Goal: Task Accomplishment & Management: Complete application form

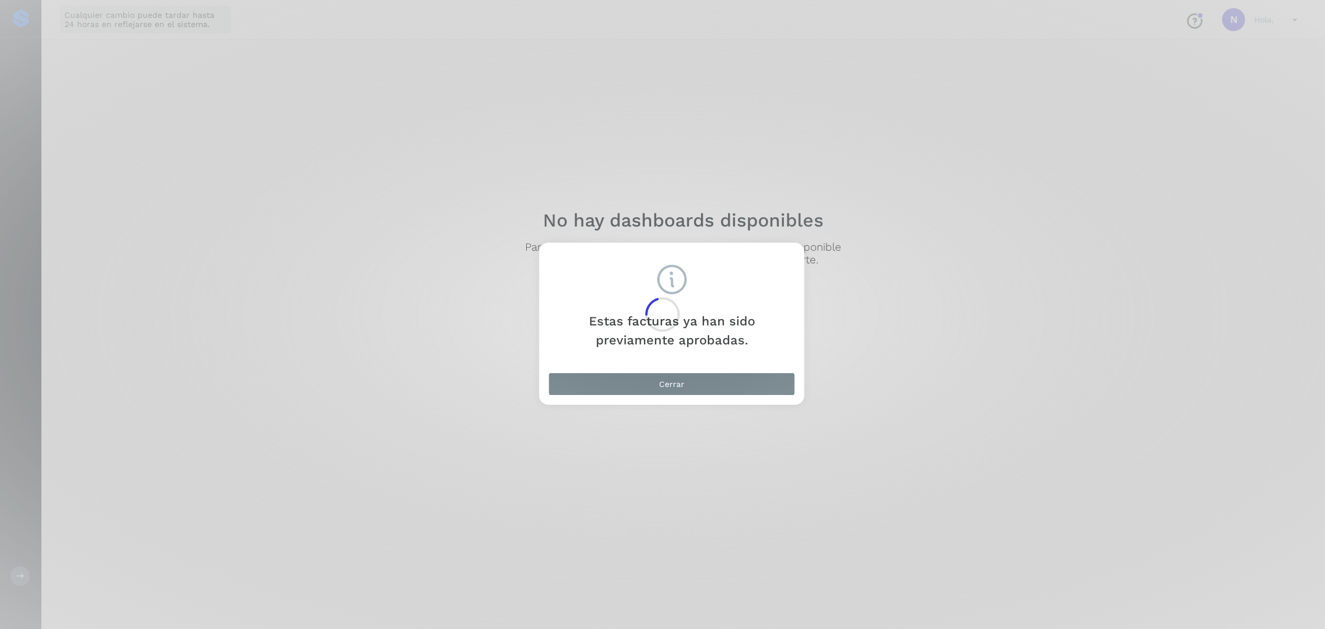
click at [763, 384] on div at bounding box center [662, 314] width 1325 height 629
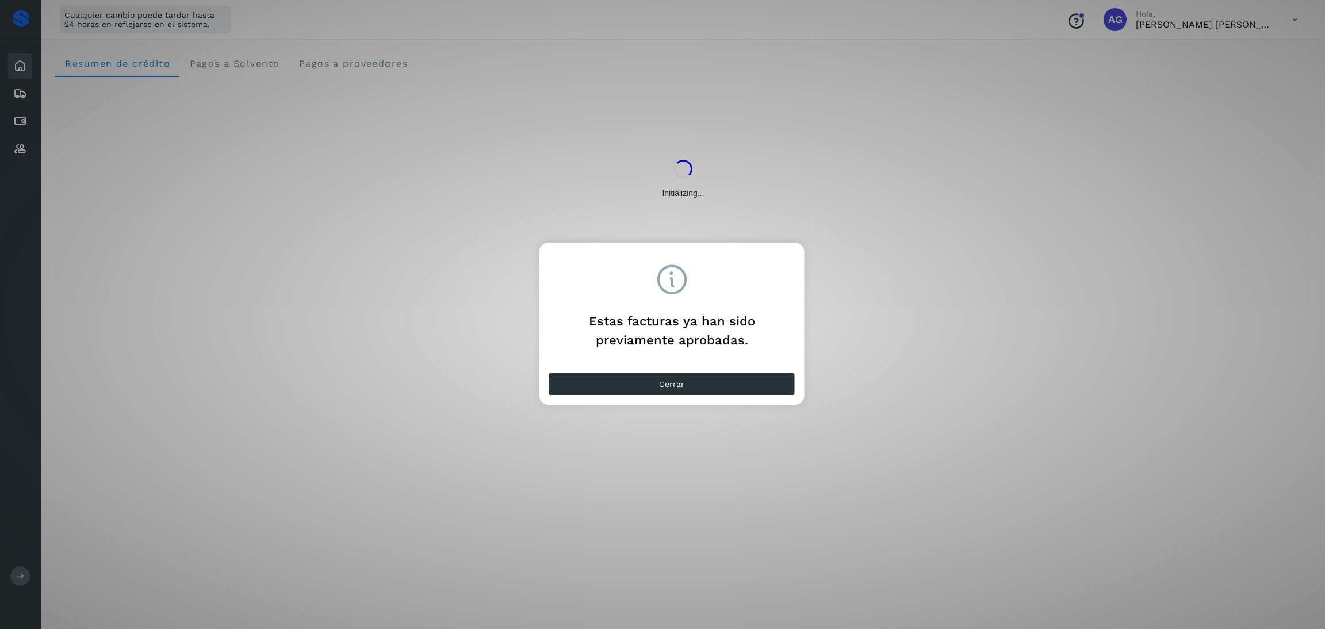
click at [698, 397] on div "Cerrar" at bounding box center [671, 386] width 265 height 37
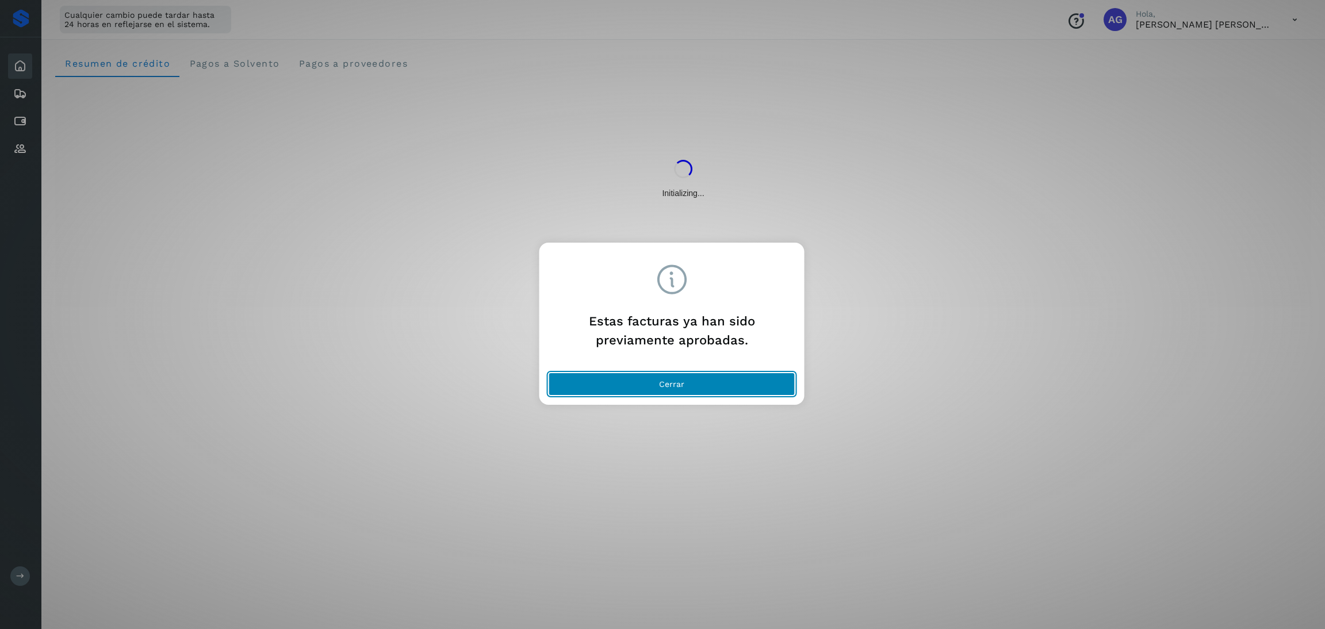
click at [698, 386] on button "Cerrar" at bounding box center [672, 384] width 247 height 23
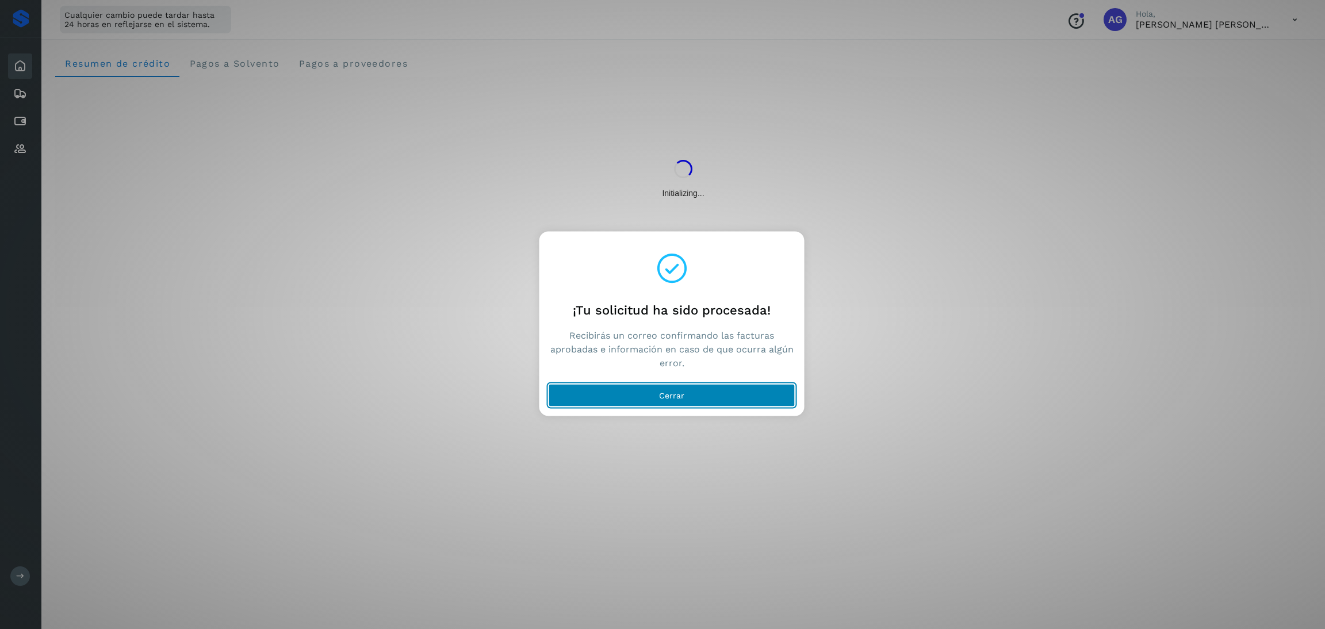
click at [717, 393] on button "Cerrar" at bounding box center [672, 395] width 247 height 23
click at [771, 390] on button "Cerrar" at bounding box center [672, 395] width 247 height 23
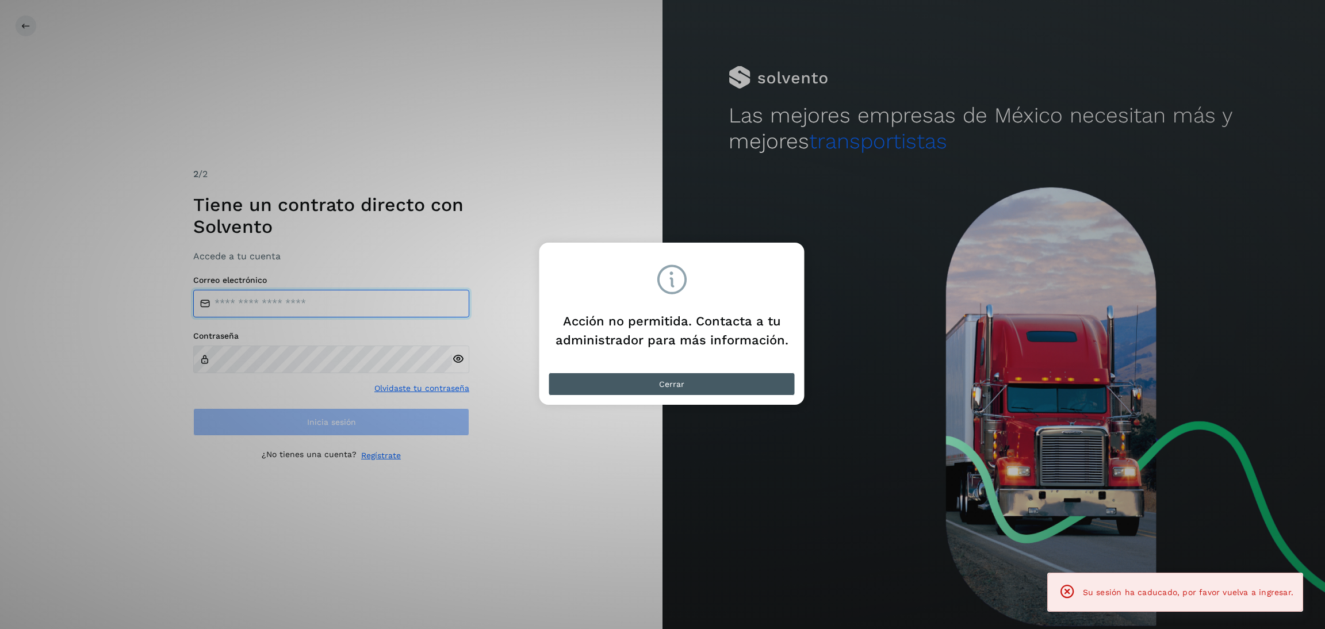
type input "**********"
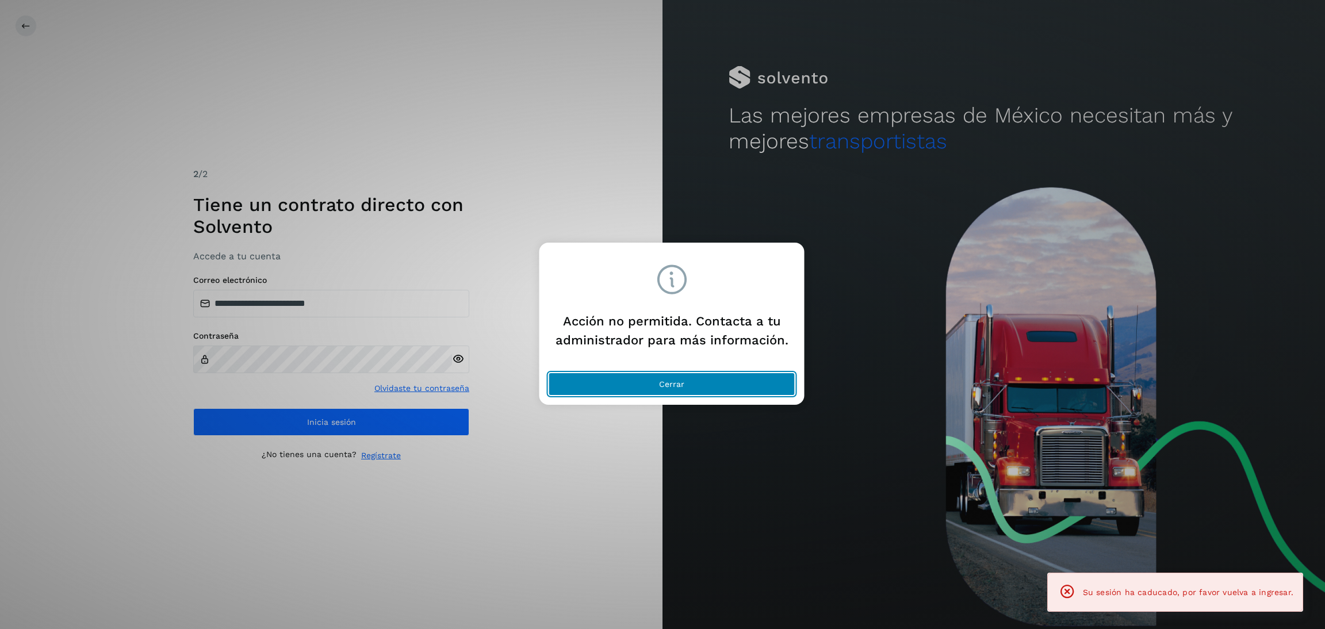
click at [698, 389] on button "Cerrar" at bounding box center [672, 384] width 247 height 23
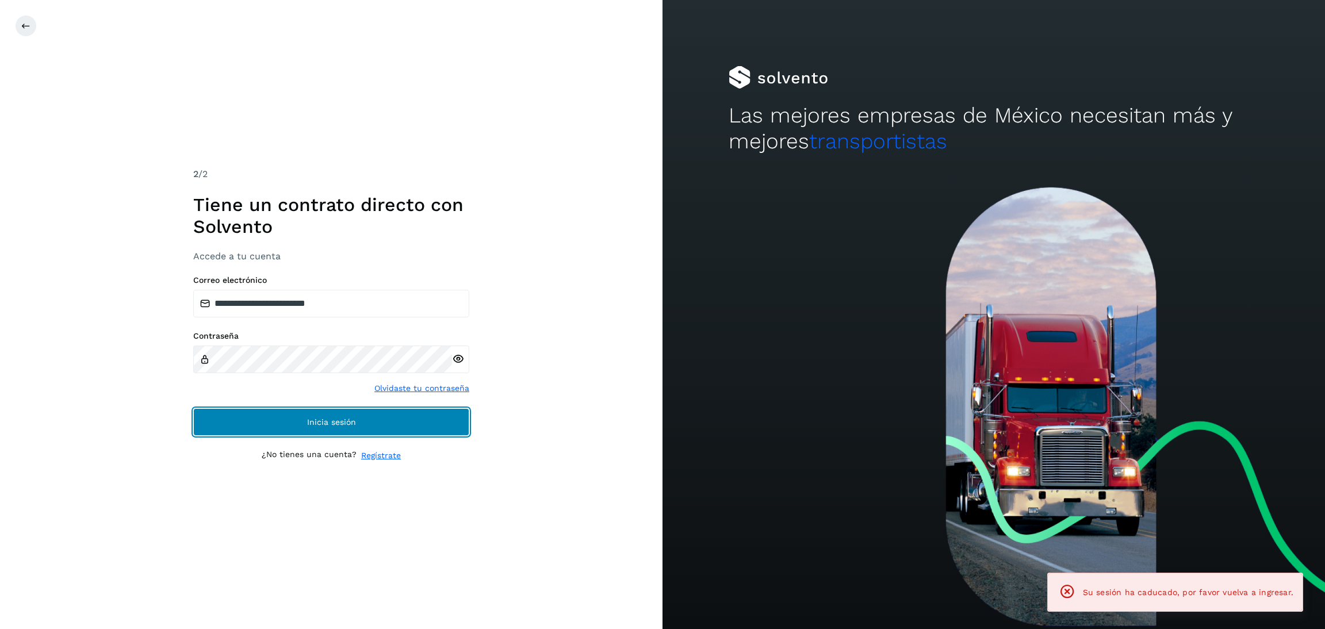
click at [346, 431] on button "Inicia sesión" at bounding box center [331, 422] width 276 height 28
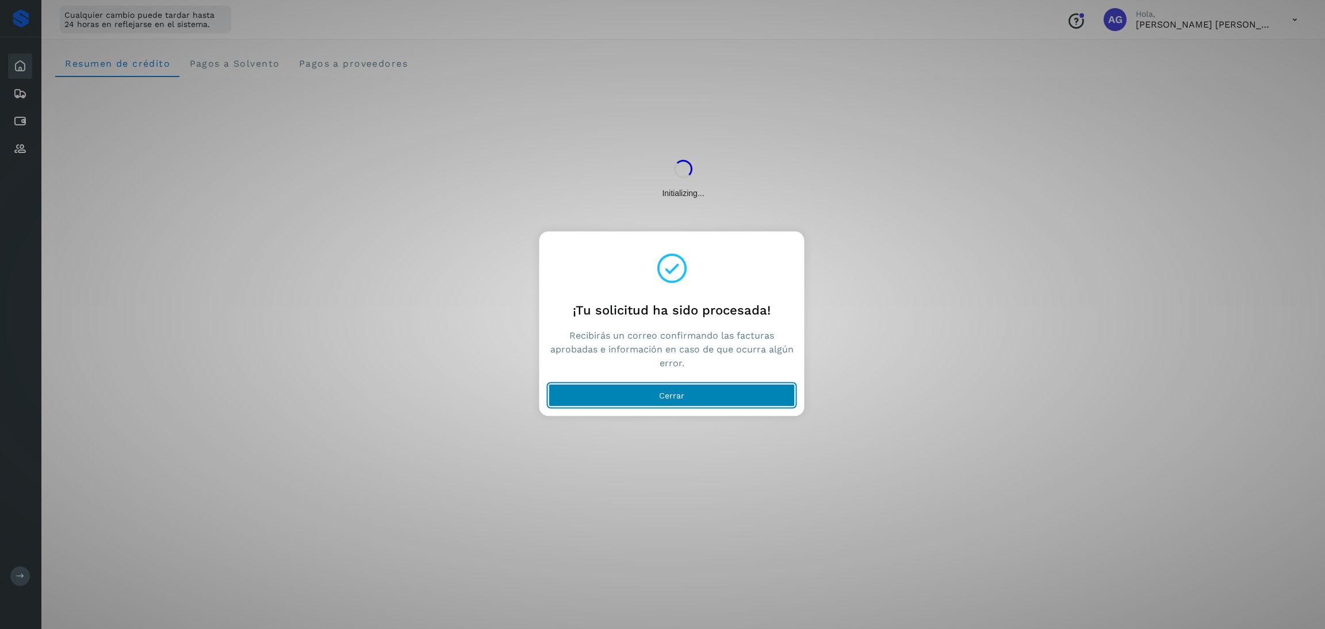
click at [693, 391] on button "Cerrar" at bounding box center [672, 395] width 247 height 23
